Goal: Information Seeking & Learning: Learn about a topic

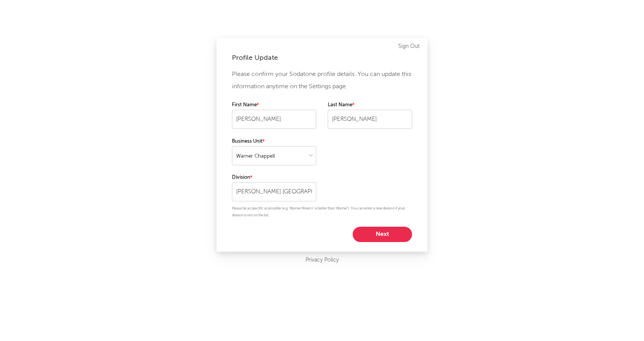
select select "warner_chappell"
click at [383, 232] on button "Next" at bounding box center [382, 234] width 59 height 15
select select "other"
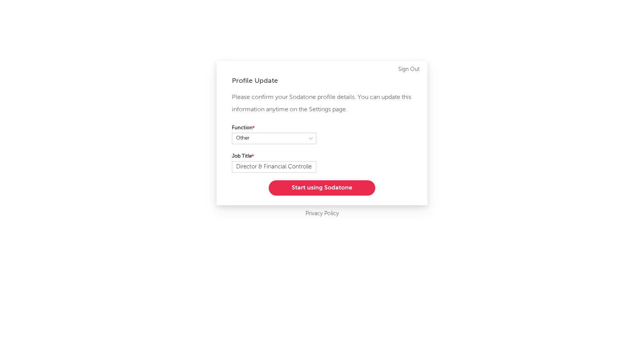
click at [340, 190] on button "Start using Sodatone" at bounding box center [322, 187] width 107 height 15
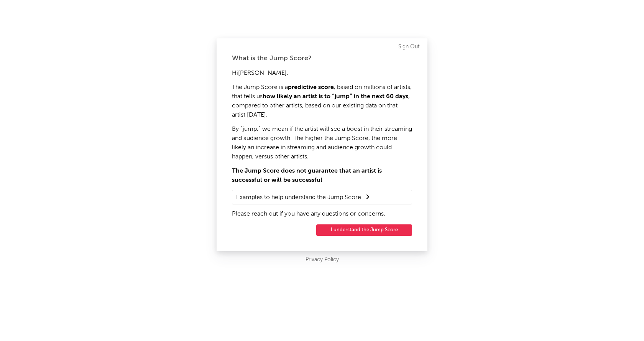
click at [384, 227] on button "I understand the Jump Score" at bounding box center [364, 229] width 96 height 11
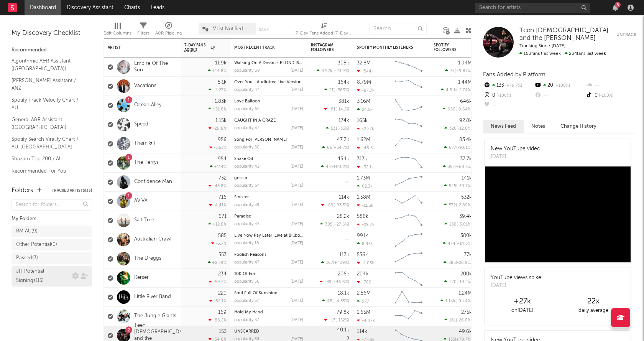
drag, startPoint x: 29, startPoint y: 278, endPoint x: 42, endPoint y: 273, distance: 14.2
click at [30, 278] on div "JH Potential Signings ( 15 )" at bounding box center [51, 276] width 80 height 21
click at [34, 276] on div "JH Potential Signings ( 15 )" at bounding box center [43, 276] width 54 height 18
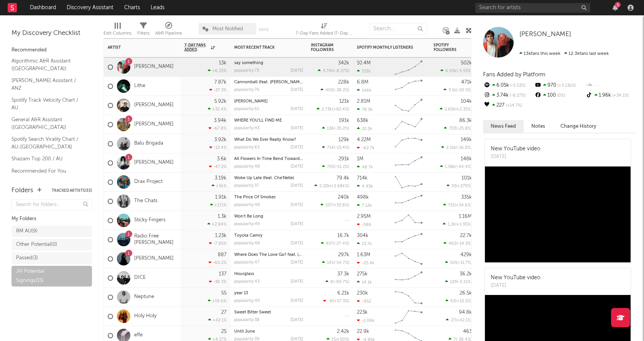
click at [312, 256] on div "297k 141 ( -54.7 % )" at bounding box center [330, 258] width 38 height 19
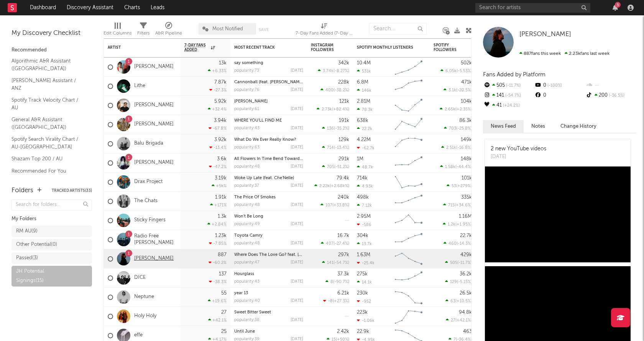
click at [155, 256] on link "[PERSON_NAME]" at bounding box center [153, 258] width 39 height 7
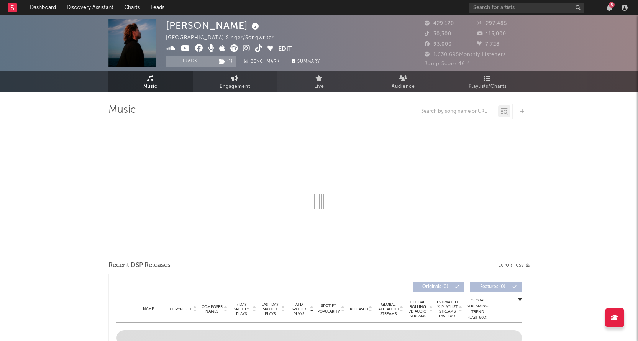
click at [195, 61] on button "Track" at bounding box center [190, 61] width 48 height 11
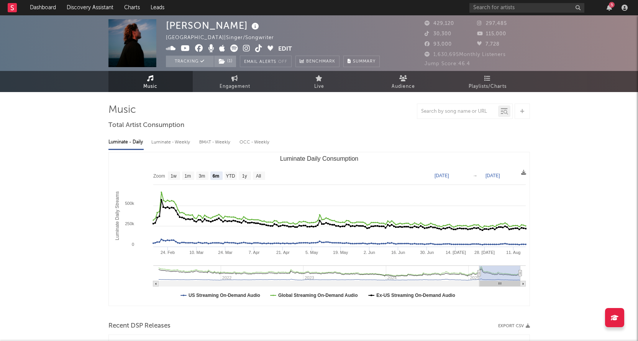
click at [273, 63] on button "Email Alerts Off" at bounding box center [266, 61] width 52 height 11
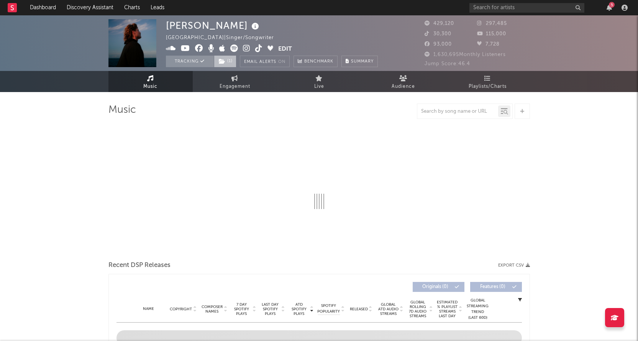
click at [231, 60] on span "( 1 )" at bounding box center [225, 61] width 23 height 11
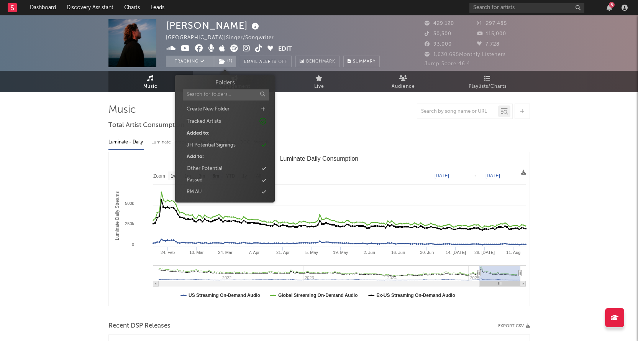
click at [262, 146] on icon at bounding box center [264, 145] width 4 height 5
click at [263, 61] on button "Email Alerts Off" at bounding box center [266, 61] width 52 height 11
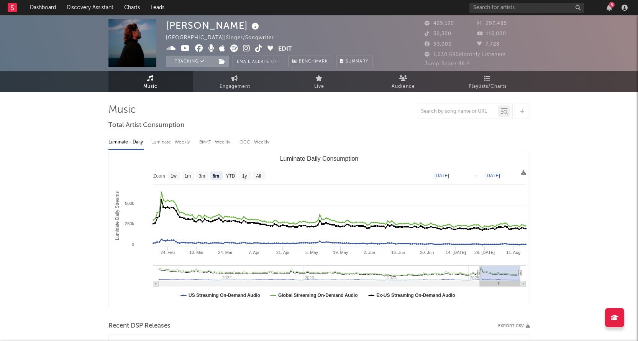
click at [275, 62] on em "Off" at bounding box center [275, 62] width 9 height 4
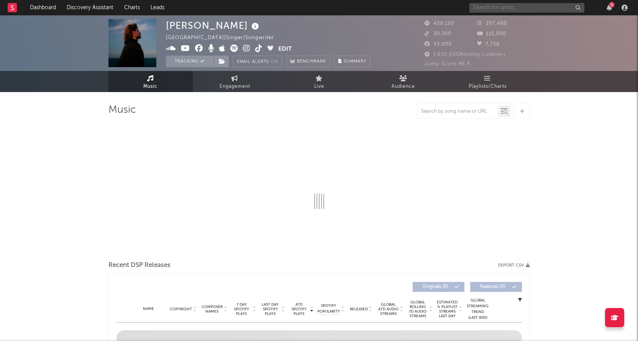
click at [545, 9] on input "text" at bounding box center [527, 8] width 115 height 10
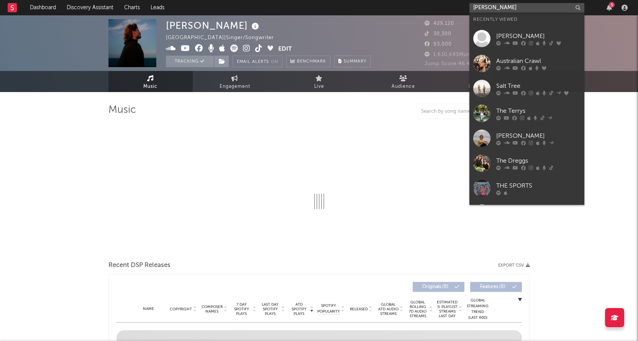
type input "alison wonderland"
click at [506, 8] on input "alison wonderland" at bounding box center [527, 8] width 115 height 10
select select "6m"
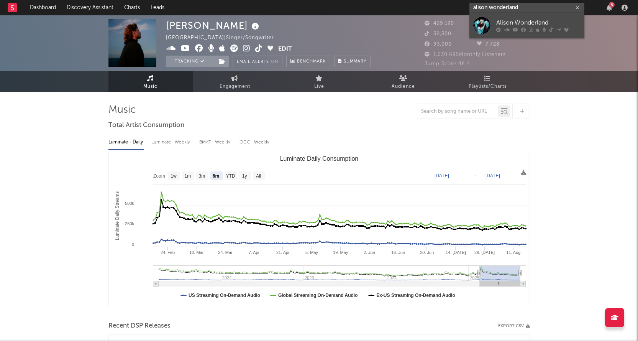
type input "alison wonderland"
click at [524, 17] on link "Alison Wonderland" at bounding box center [527, 25] width 115 height 25
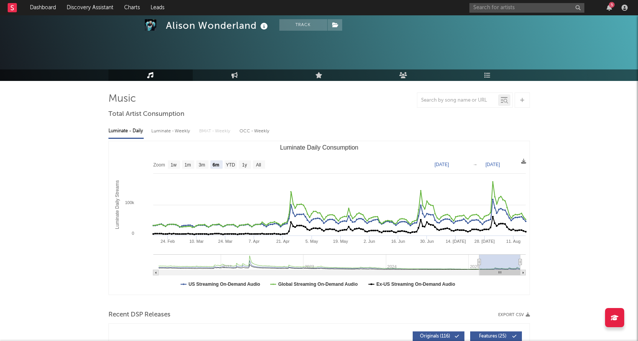
scroll to position [38, 0]
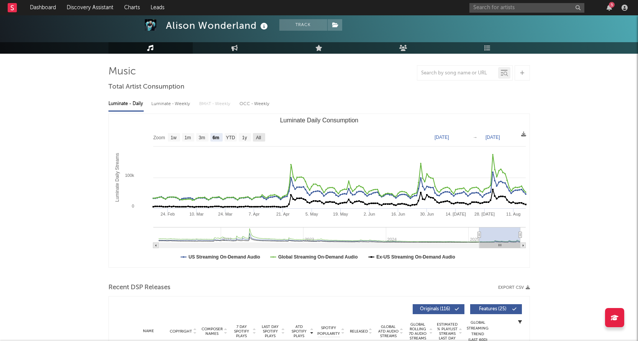
click at [261, 137] on text "All" at bounding box center [258, 137] width 5 height 5
select select "All"
type input "[DATE]"
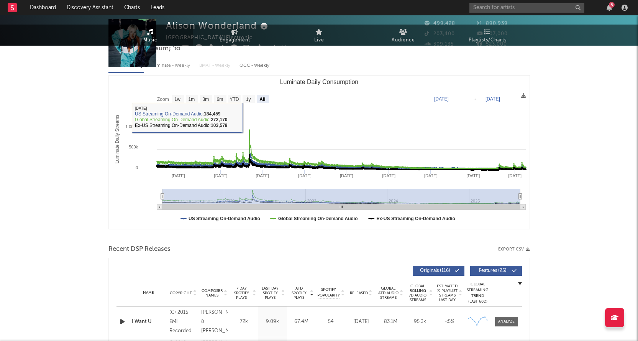
scroll to position [0, 0]
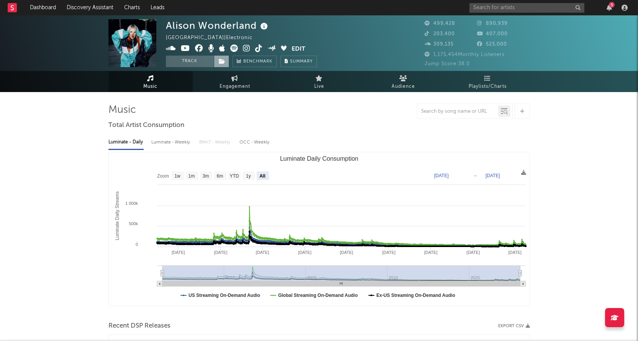
click at [220, 63] on icon at bounding box center [222, 61] width 7 height 5
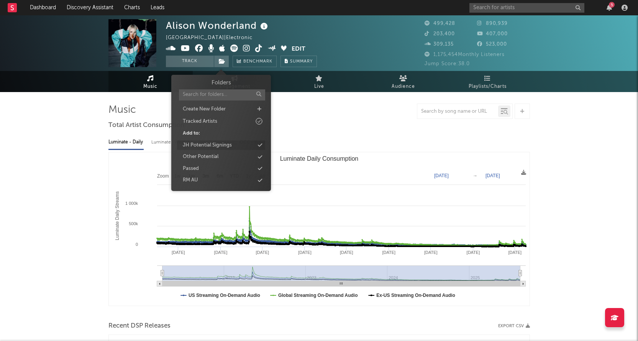
click at [260, 145] on icon at bounding box center [260, 145] width 4 height 5
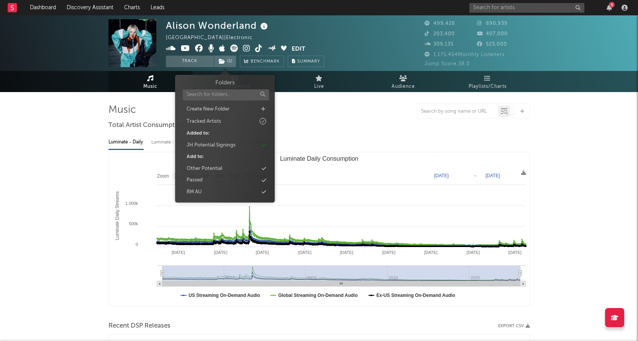
click at [343, 141] on div "Luminate - Daily Luminate - Weekly BMAT - Weekly OCC - Weekly" at bounding box center [319, 142] width 422 height 13
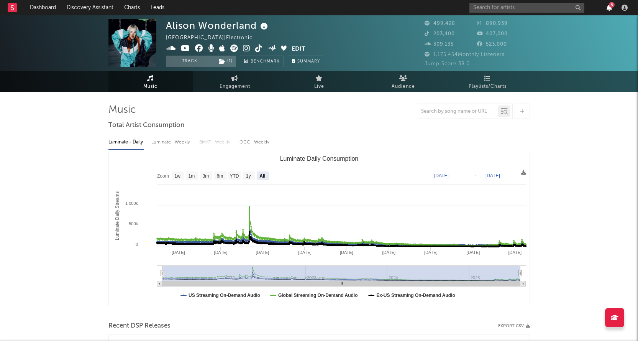
click at [612, 6] on div "5" at bounding box center [612, 5] width 6 height 6
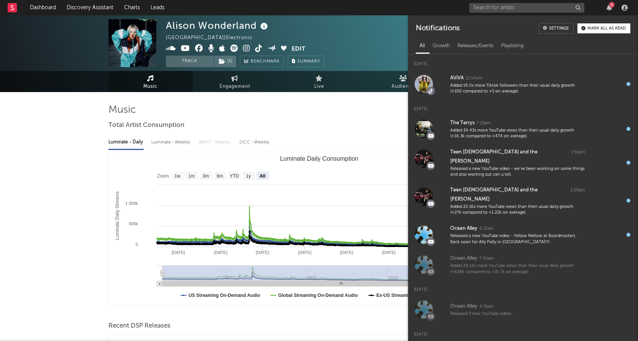
click at [614, 29] on div "Mark all as read" at bounding box center [607, 28] width 38 height 4
